Goal: Task Accomplishment & Management: Complete application form

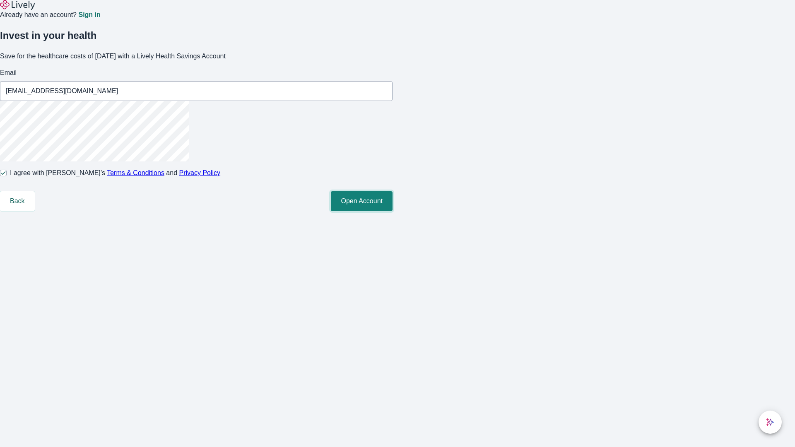
click at [393, 211] on button "Open Account" at bounding box center [362, 201] width 62 height 20
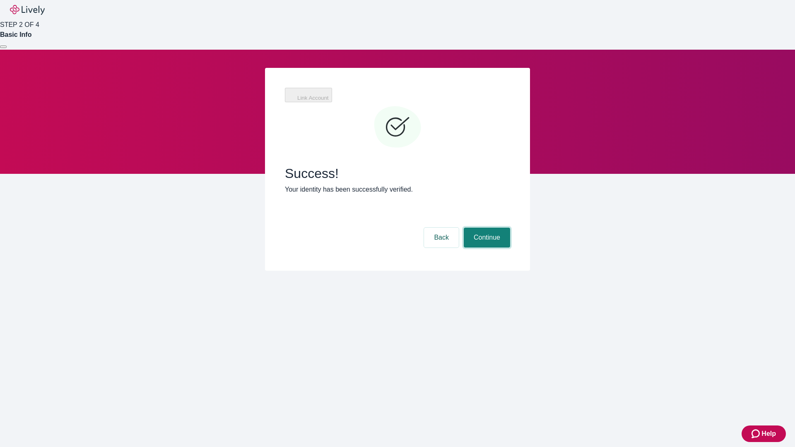
click at [510, 228] on button "Continue" at bounding box center [487, 238] width 46 height 20
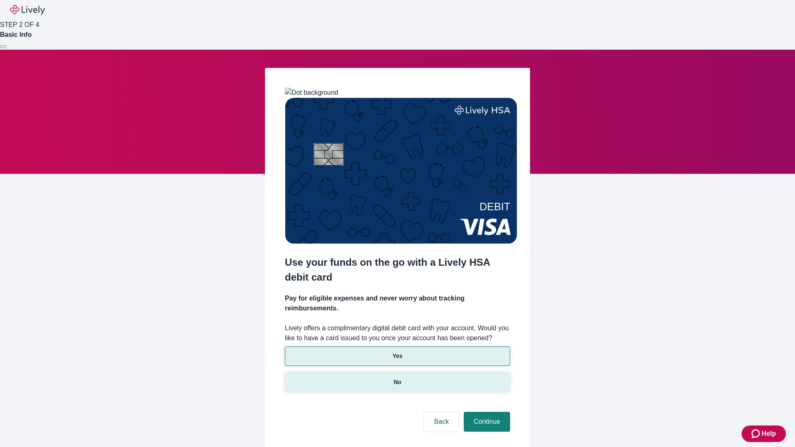
click at [397, 378] on p "No" at bounding box center [398, 382] width 8 height 9
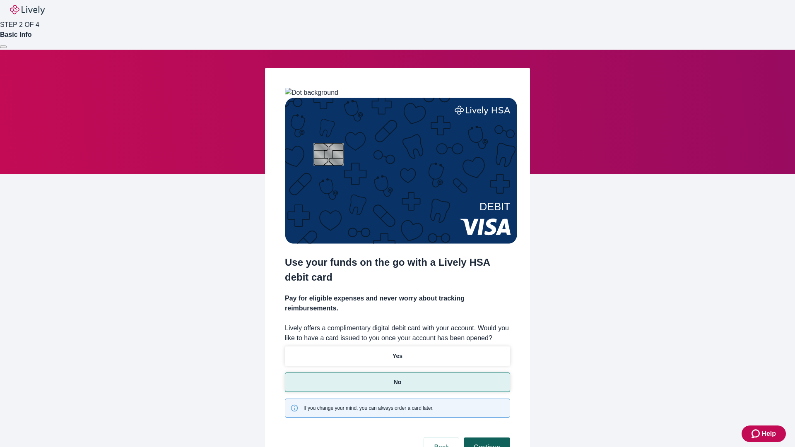
click at [486, 438] on button "Continue" at bounding box center [487, 448] width 46 height 20
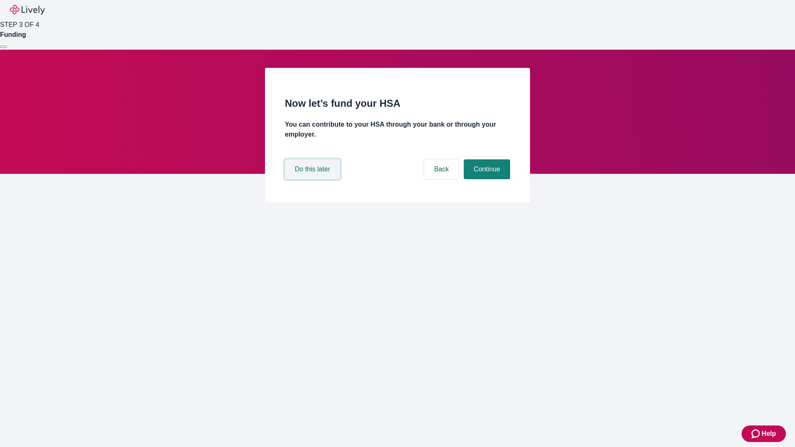
click at [313, 179] on button "Do this later" at bounding box center [312, 169] width 55 height 20
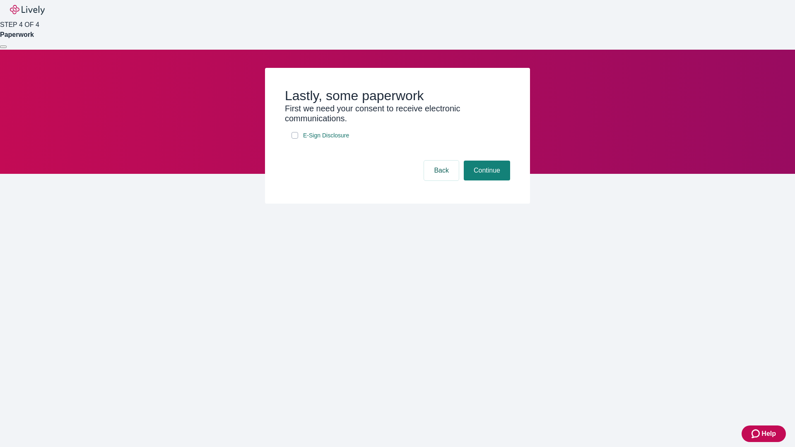
click at [295, 139] on input "E-Sign Disclosure" at bounding box center [295, 135] width 7 height 7
checkbox input "true"
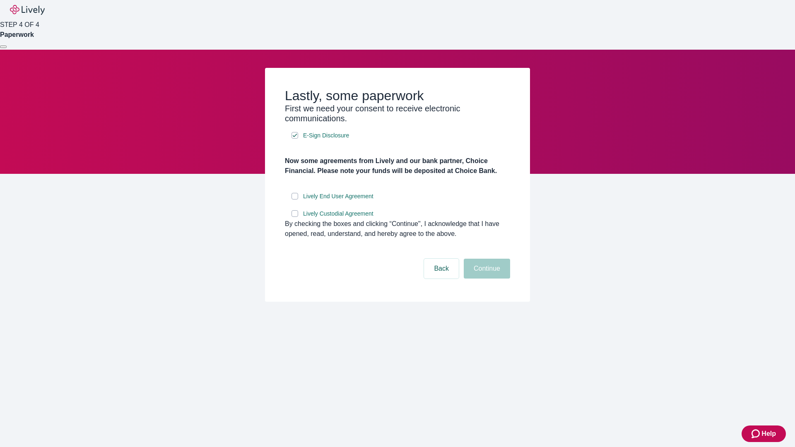
click at [295, 200] on input "Lively End User Agreement" at bounding box center [295, 196] width 7 height 7
checkbox input "true"
click at [295, 217] on input "Lively Custodial Agreement" at bounding box center [295, 213] width 7 height 7
checkbox input "true"
click at [486, 279] on button "Continue" at bounding box center [487, 269] width 46 height 20
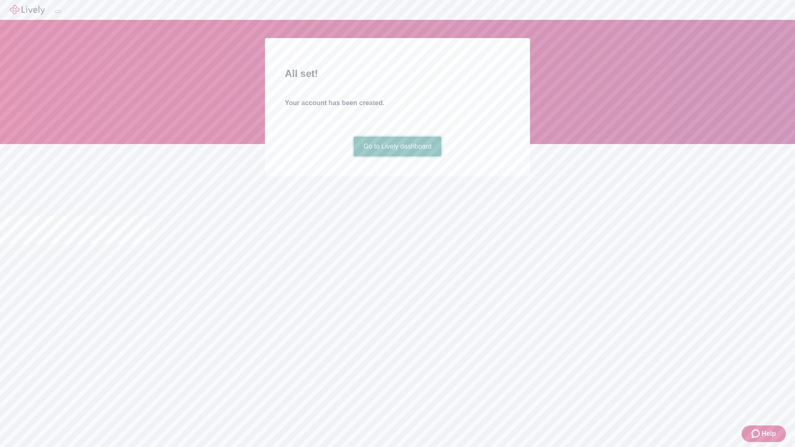
click at [397, 157] on link "Go to Lively dashboard" at bounding box center [398, 147] width 88 height 20
